Goal: Information Seeking & Learning: Learn about a topic

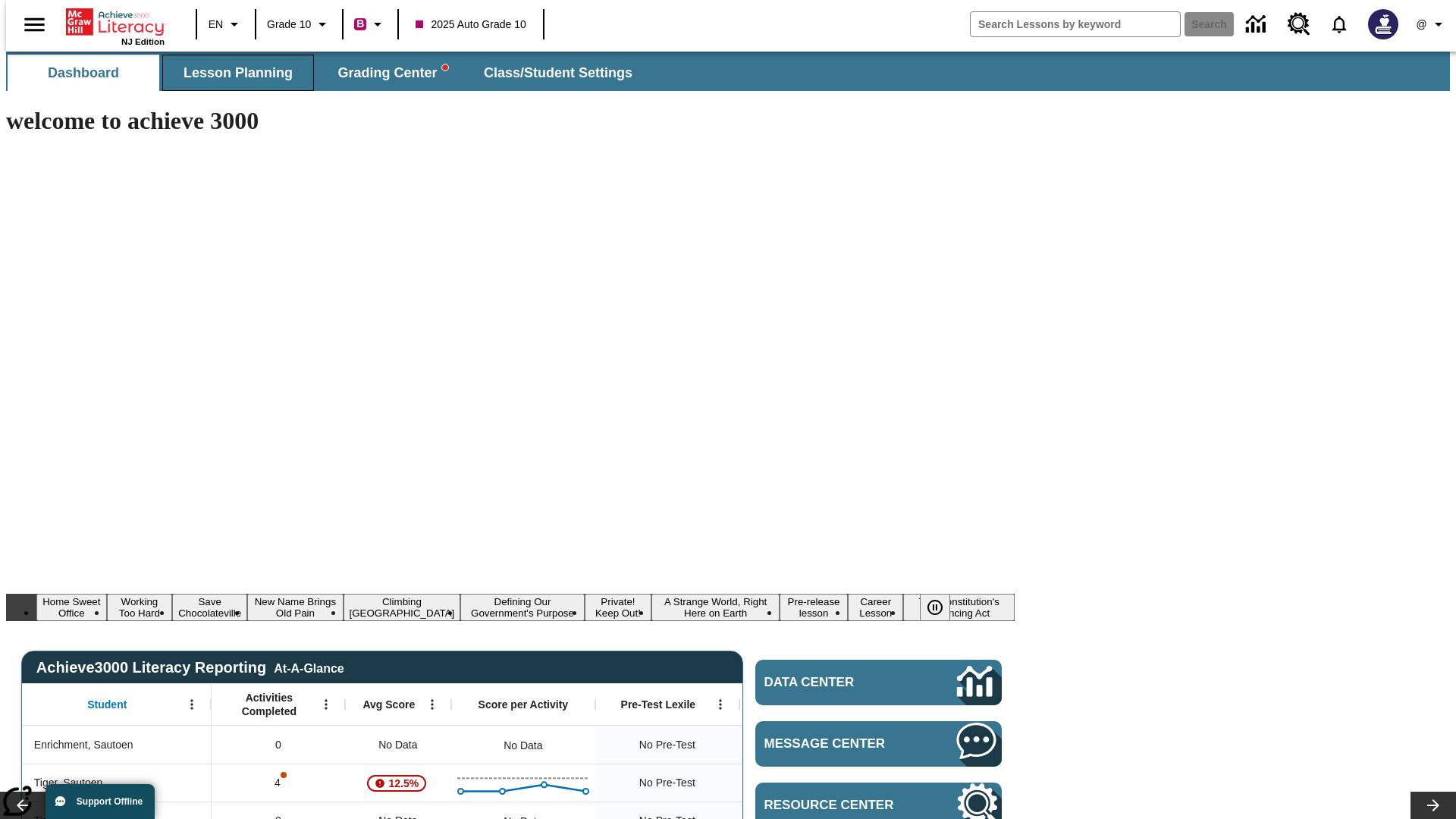
click at [232, 72] on span "Lesson Planning" at bounding box center [238, 73] width 110 height 18
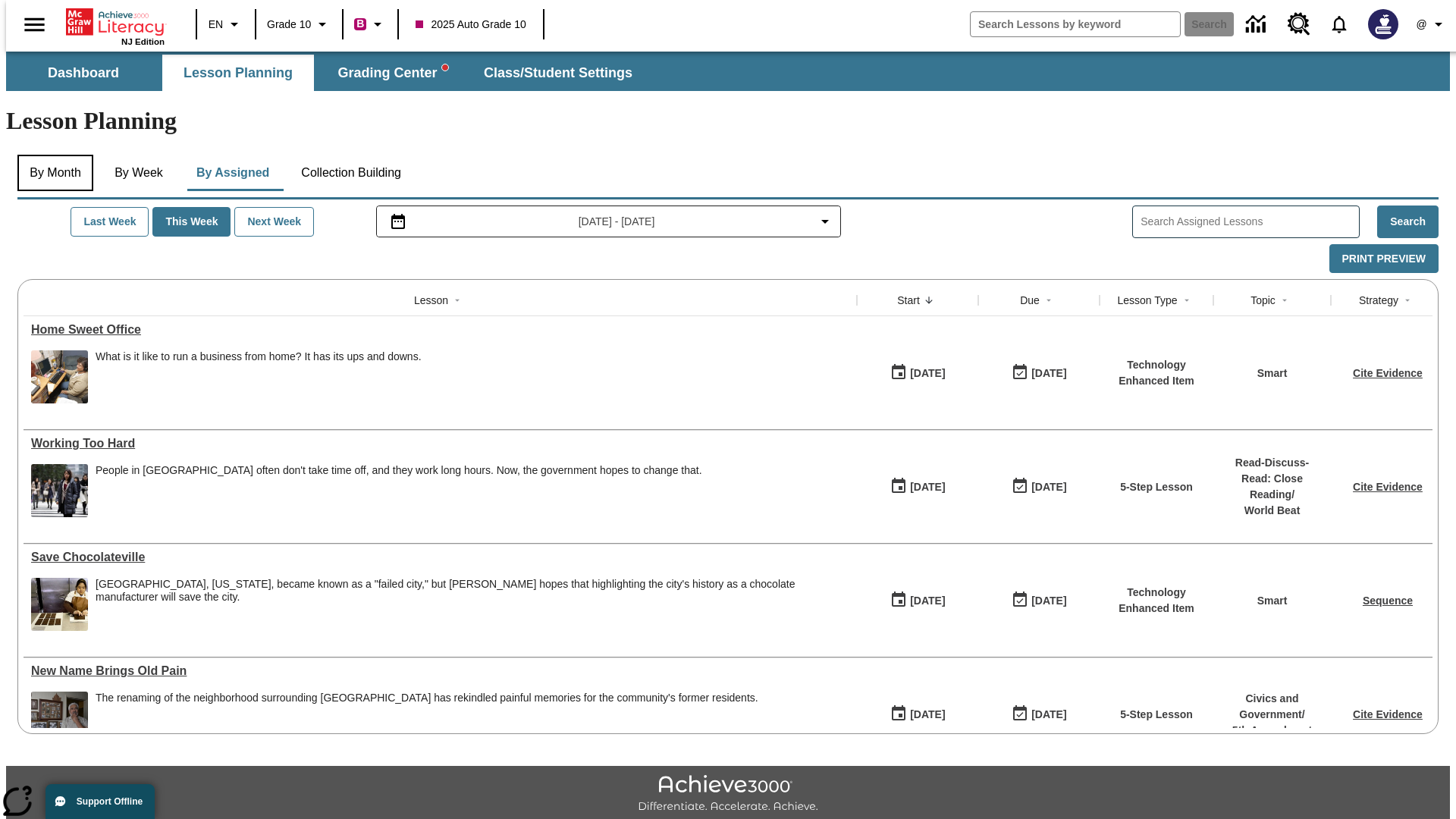
click at [51, 155] on button "By Month" at bounding box center [56, 173] width 76 height 36
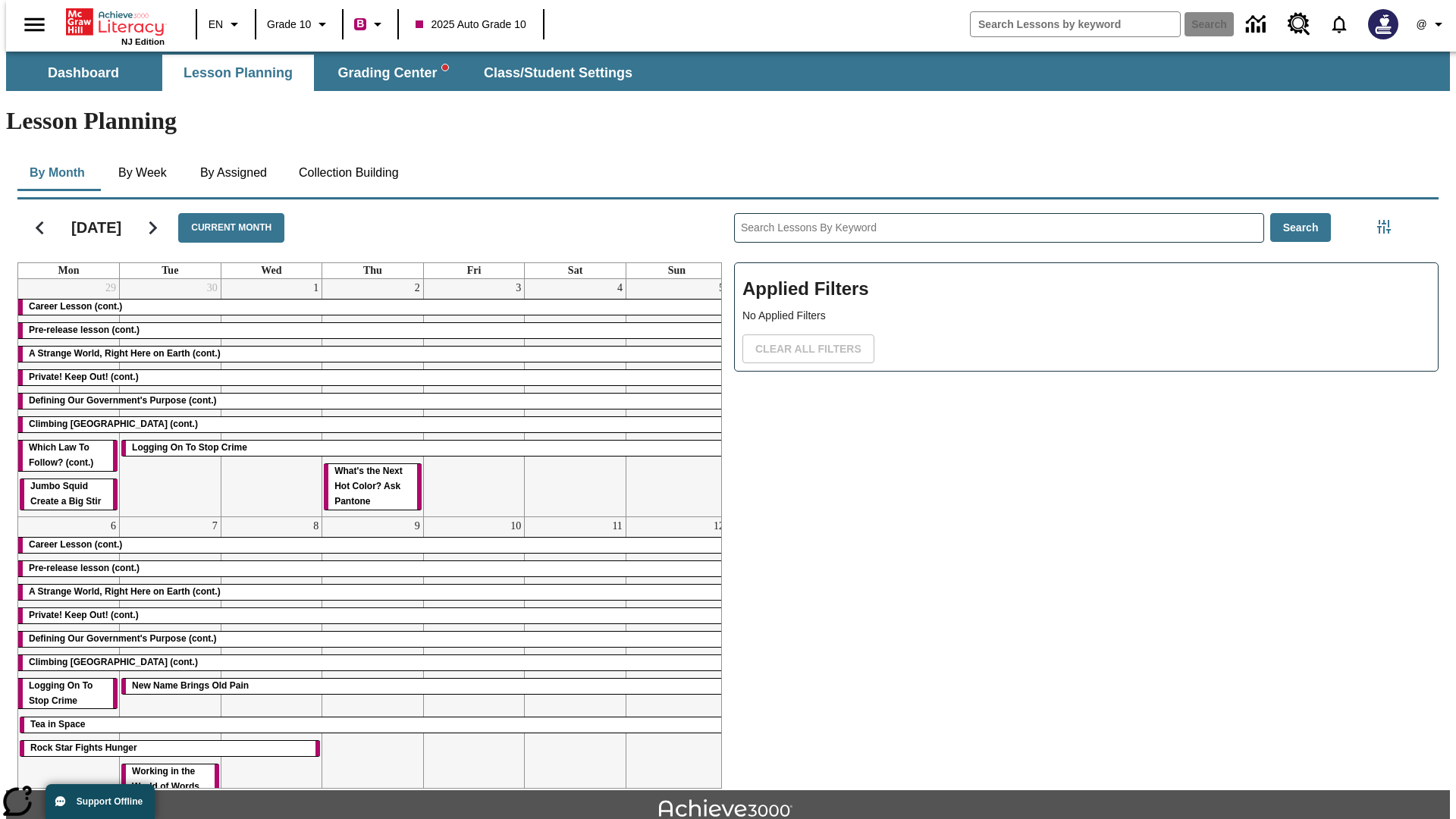
click at [367, 299] on div "Career Lesson (cont.)" at bounding box center [373, 307] width 709 height 15
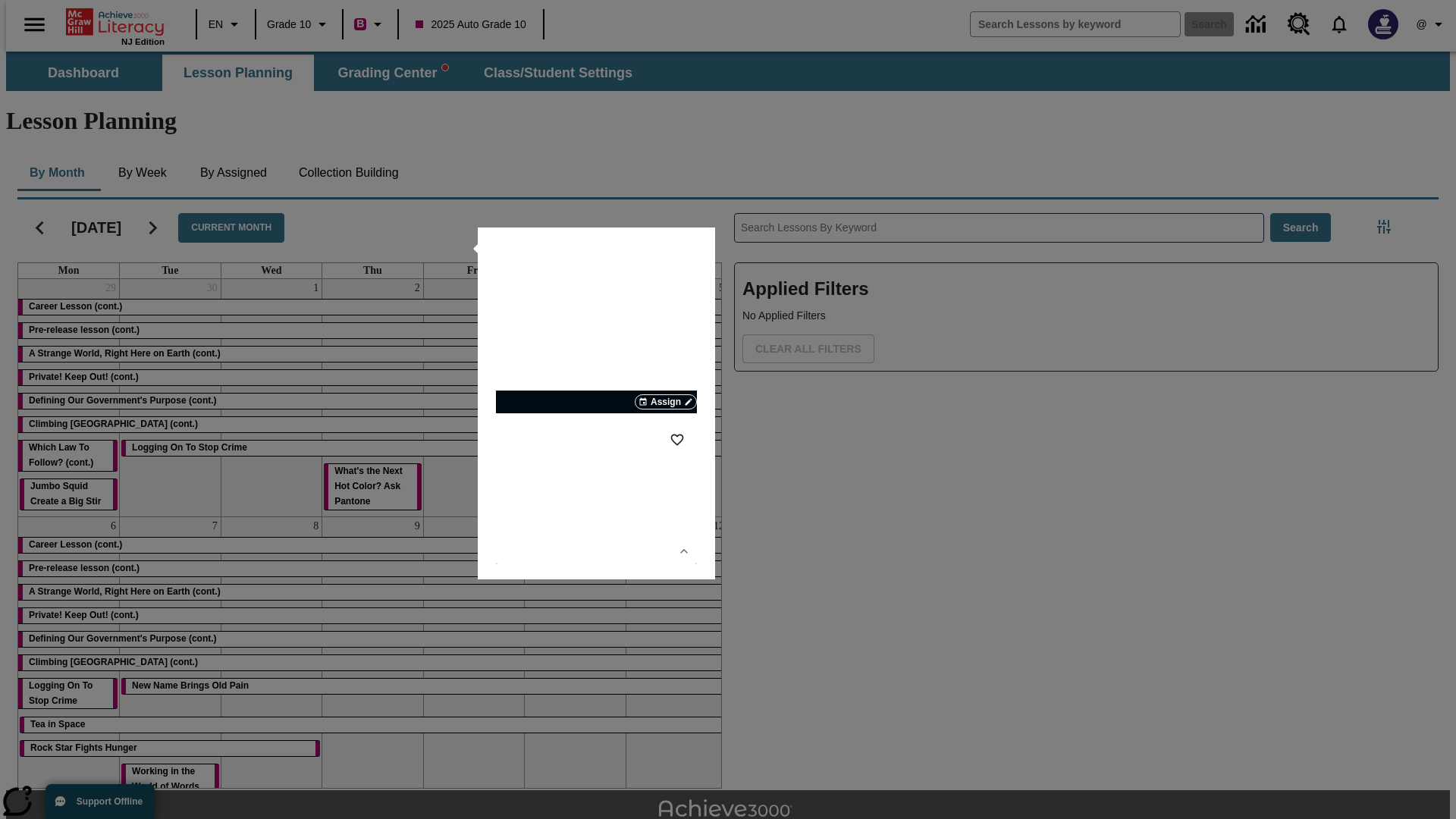
scroll to position [33, 0]
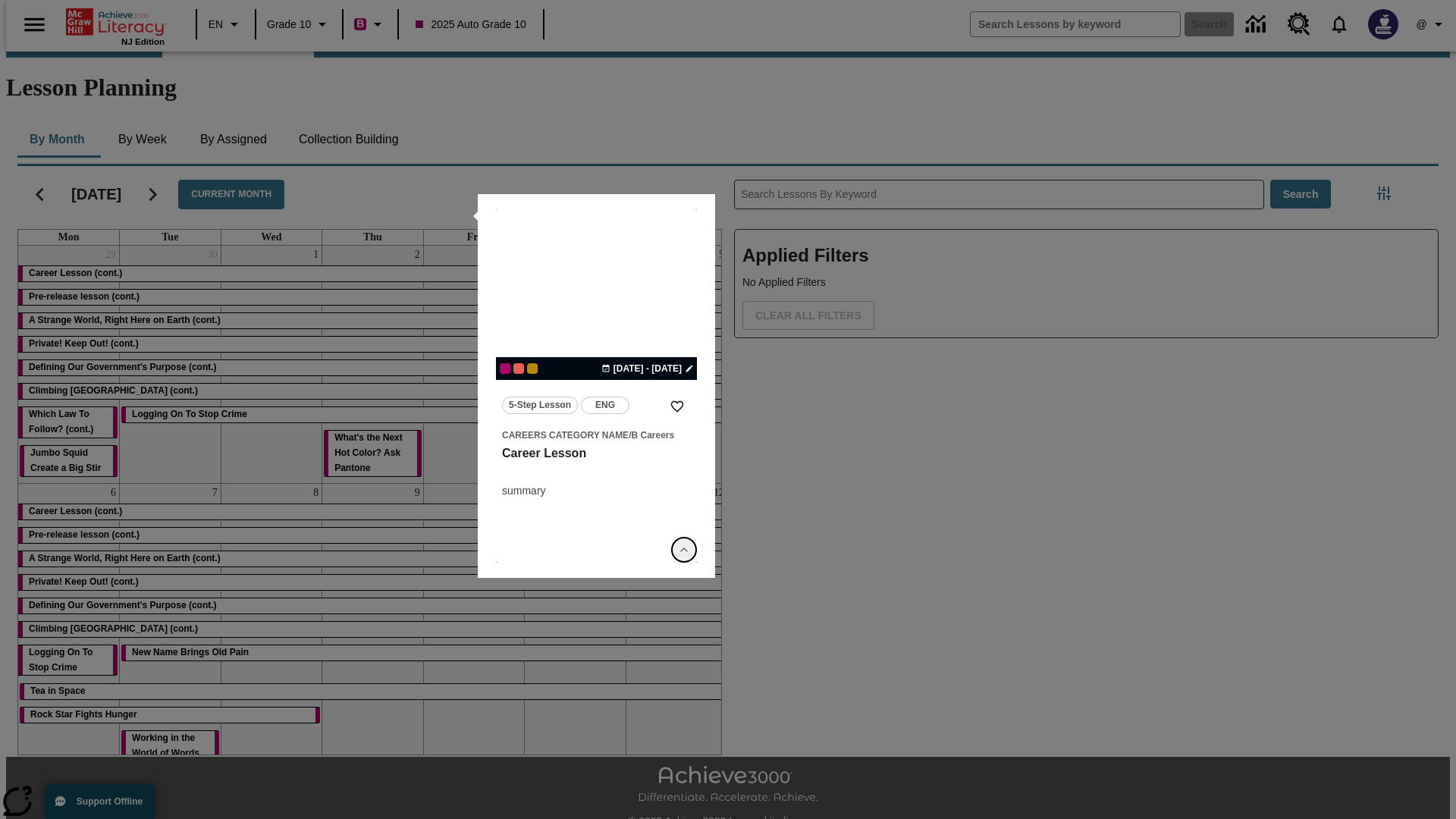
click at [684, 550] on icon "Show Details" at bounding box center [684, 550] width 15 height 15
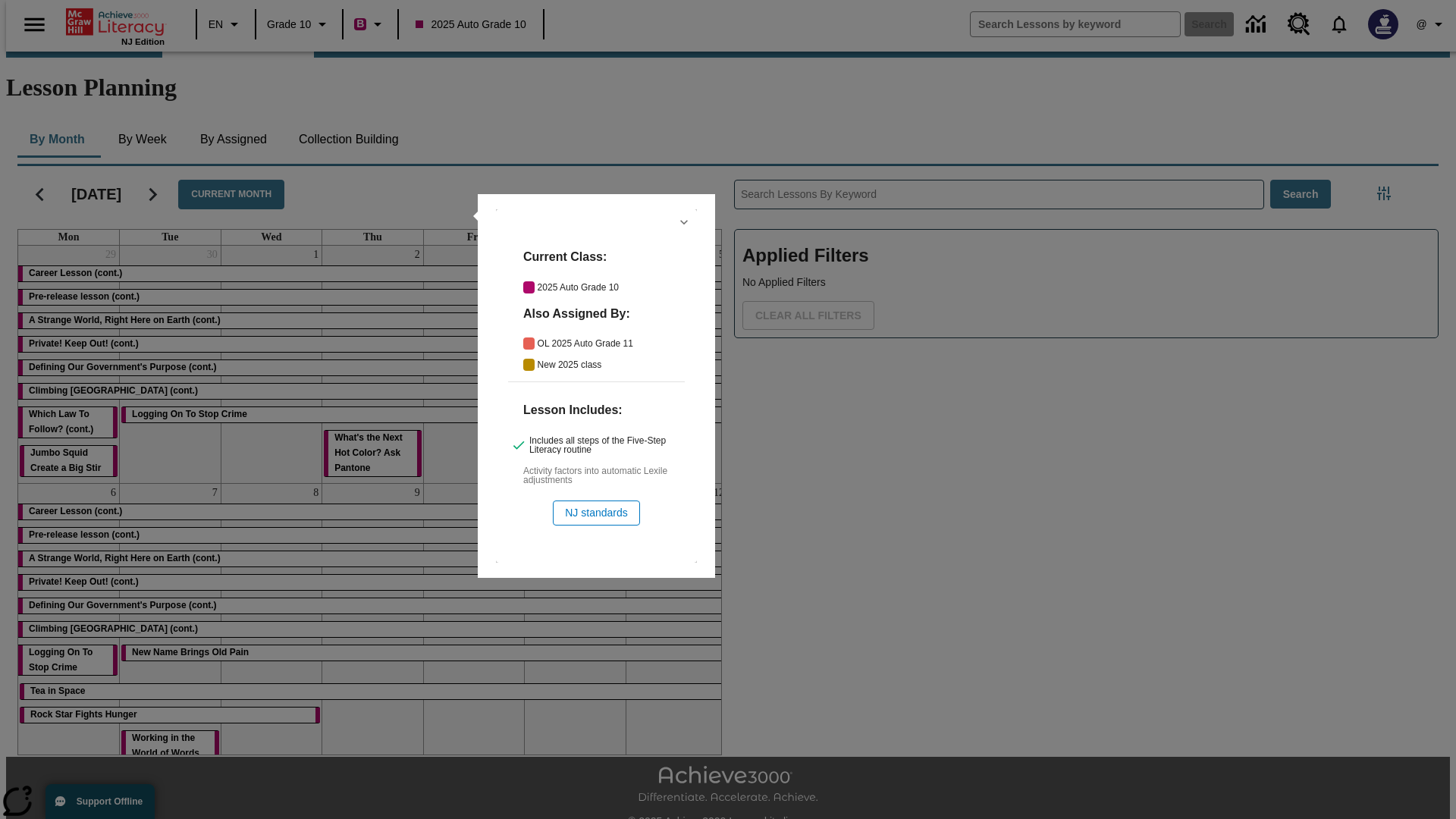
click at [684, 222] on icon "Hide Details" at bounding box center [684, 222] width 15 height 15
